Goal: Transaction & Acquisition: Purchase product/service

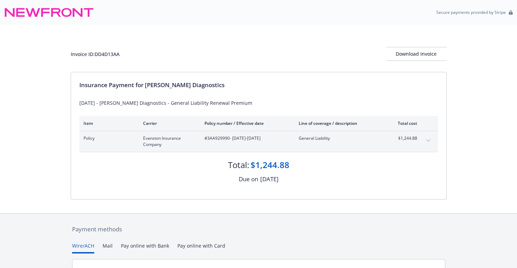
click at [30, 98] on div "Invoice ID: DD4D13AA Download Invoice Insurance Payment for [PERSON_NAME] Diagn…" at bounding box center [258, 119] width 517 height 189
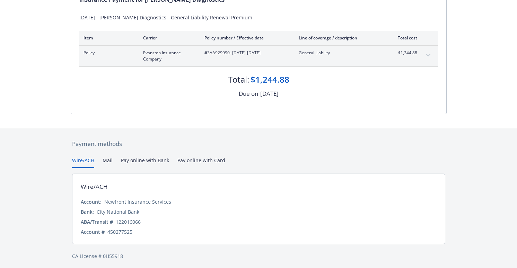
scroll to position [88, 0]
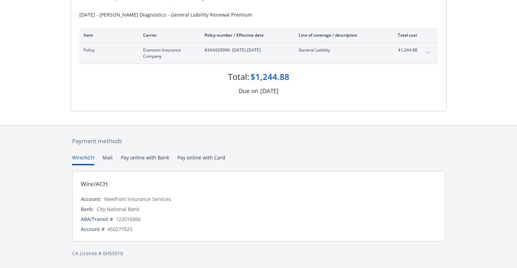
click at [221, 160] on div "Payment methods Wire/ACH Mail Pay online with Bank Pay online with Card Wire/AC…" at bounding box center [259, 197] width 376 height 143
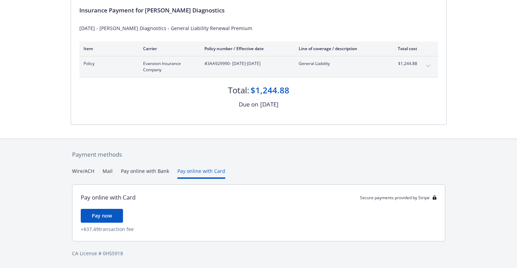
scroll to position [75, 0]
click at [107, 213] on span "Pay now" at bounding box center [102, 216] width 20 height 7
